Goal: Navigation & Orientation: Find specific page/section

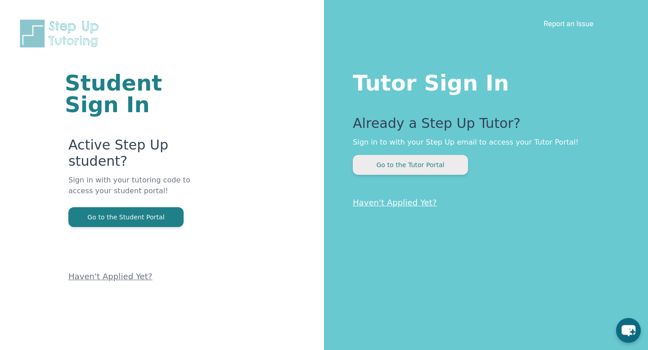
click at [408, 166] on button "Go to the Tutor Portal" at bounding box center [410, 165] width 115 height 20
click at [571, 21] on link "Report an Issue" at bounding box center [569, 23] width 50 height 9
click at [412, 165] on button "Go to the Tutor Portal" at bounding box center [410, 165] width 115 height 20
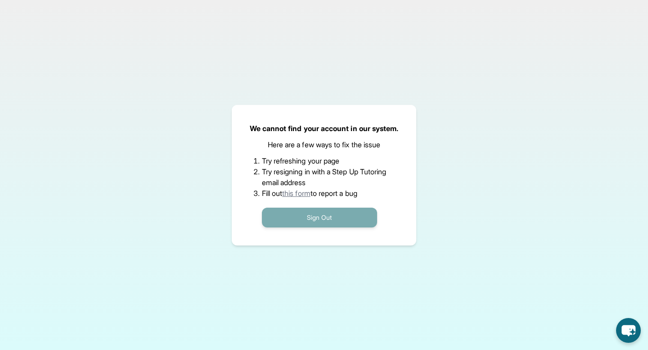
click at [296, 216] on button "Sign Out" at bounding box center [319, 218] width 115 height 20
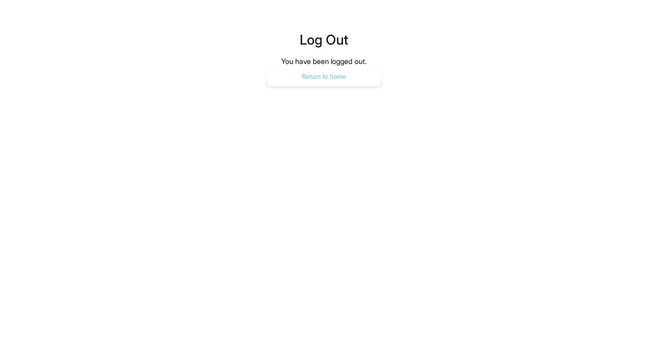
click at [341, 75] on button "Return to home" at bounding box center [324, 77] width 115 height 20
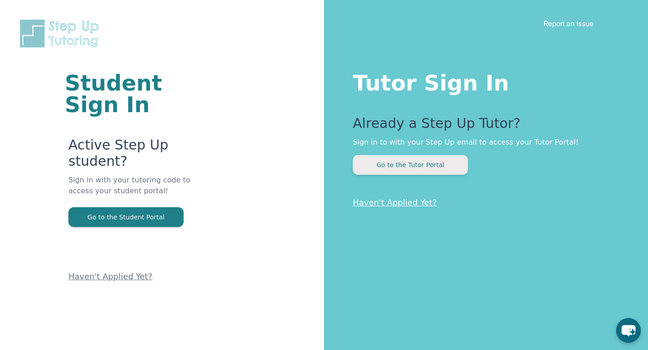
click at [404, 165] on button "Go to the Tutor Portal" at bounding box center [410, 165] width 115 height 20
